Goal: Information Seeking & Learning: Learn about a topic

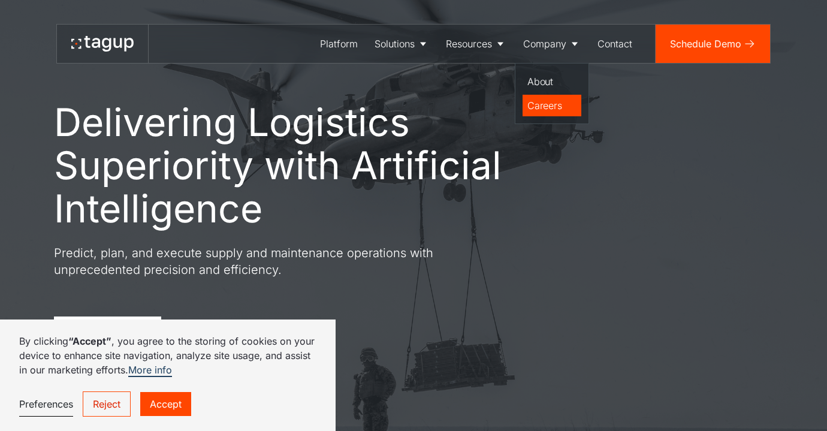
click at [542, 99] on div "Careers" at bounding box center [551, 105] width 49 height 14
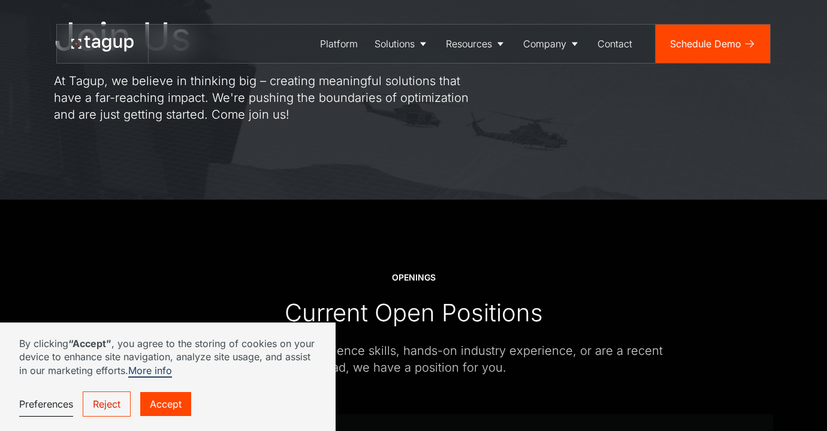
scroll to position [148, 0]
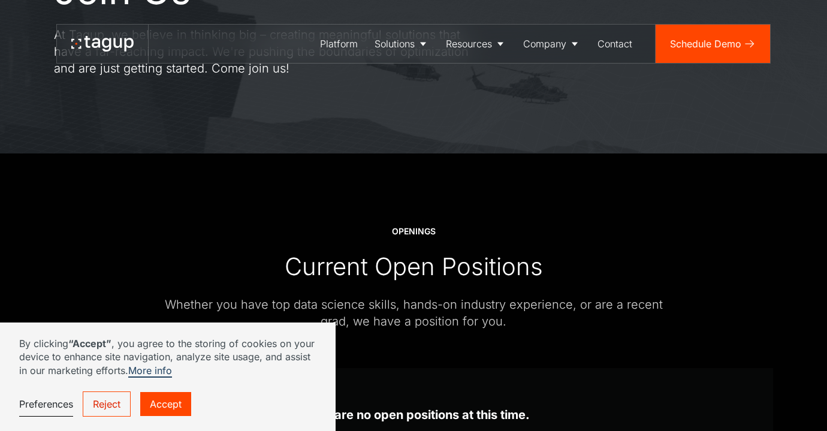
click at [169, 401] on link "Accept" at bounding box center [165, 404] width 51 height 24
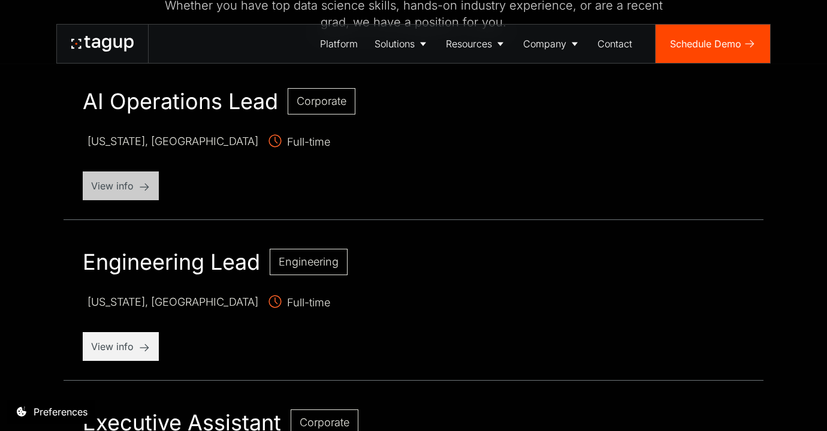
scroll to position [449, 0]
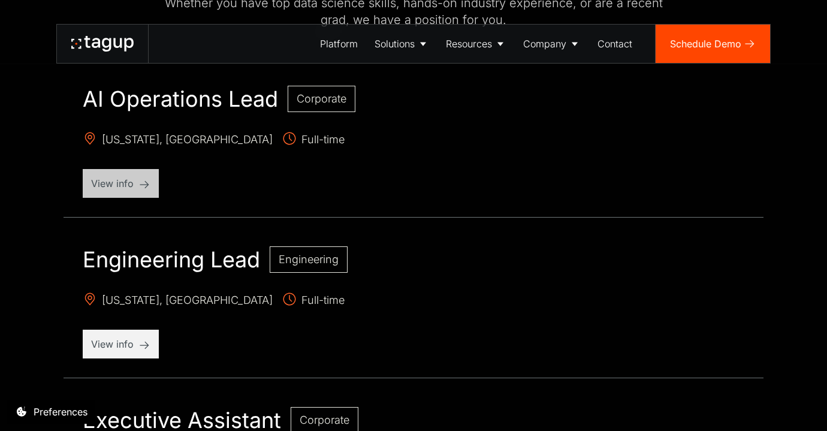
click at [125, 189] on p "View info" at bounding box center [120, 183] width 59 height 14
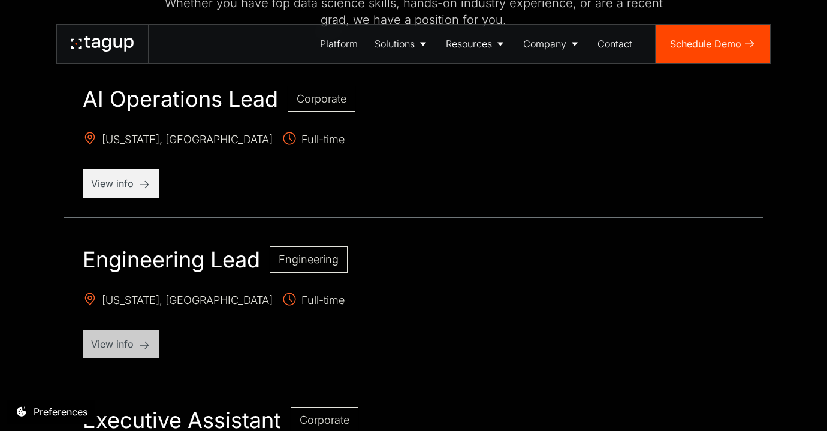
click at [137, 342] on p "View info" at bounding box center [120, 344] width 59 height 14
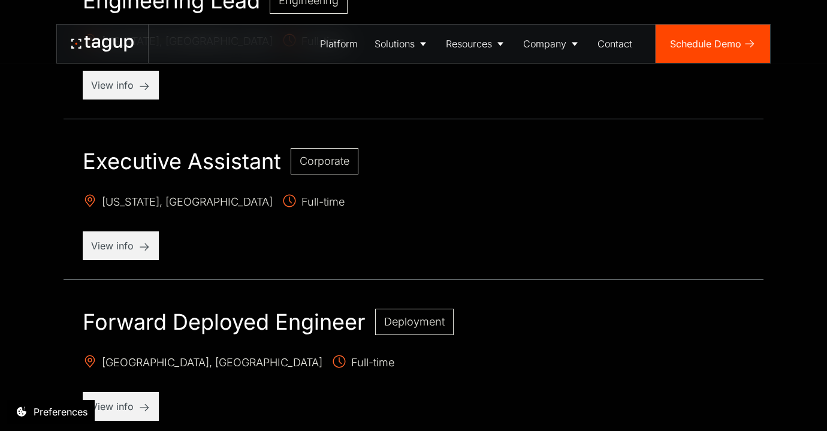
scroll to position [709, 0]
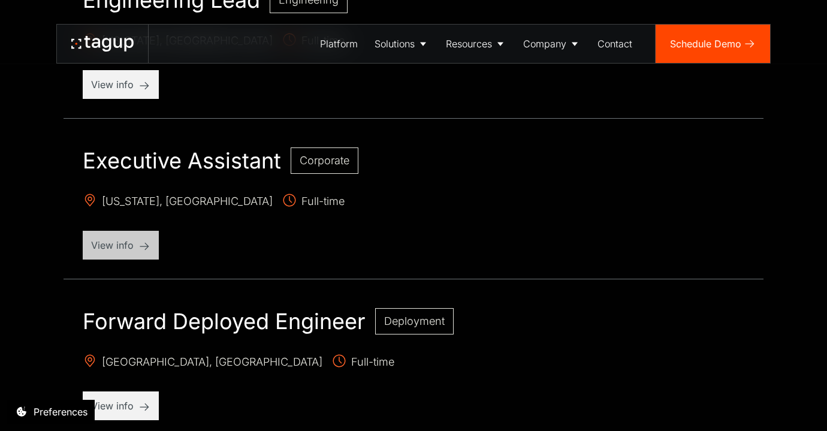
click at [143, 240] on p "View info" at bounding box center [120, 245] width 59 height 14
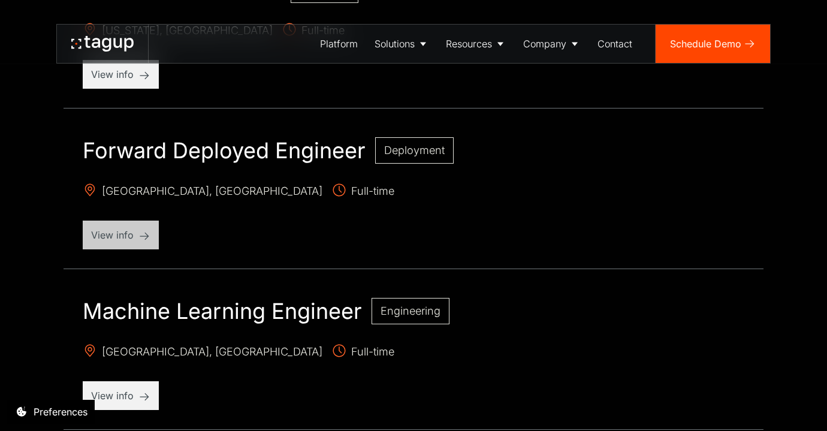
scroll to position [896, 0]
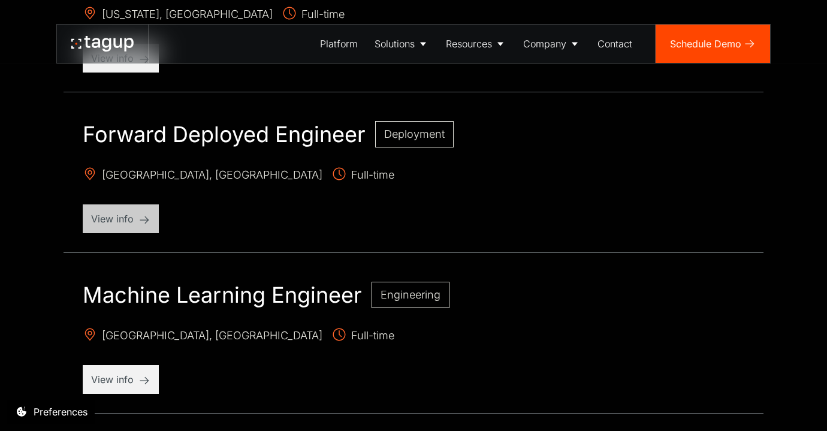
click at [129, 213] on p "View info" at bounding box center [120, 219] width 59 height 14
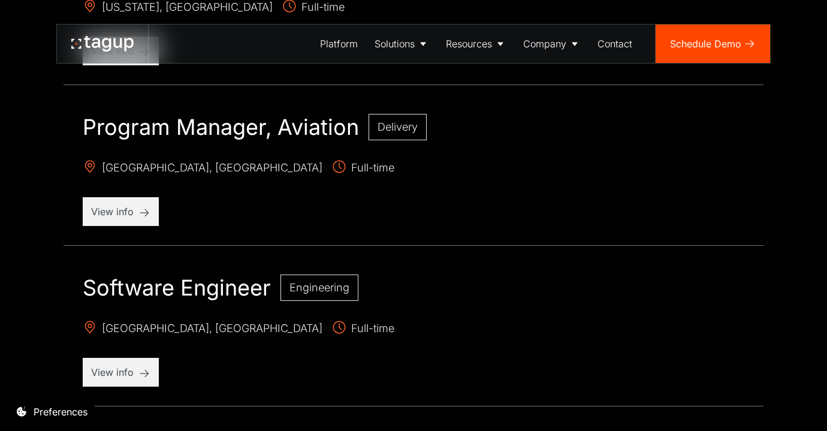
scroll to position [1394, 0]
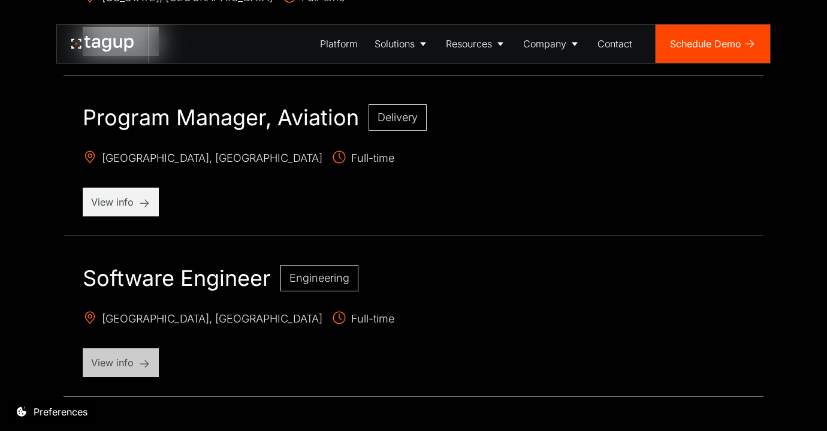
click at [125, 360] on p "View info" at bounding box center [120, 362] width 59 height 14
